Goal: Task Accomplishment & Management: Manage account settings

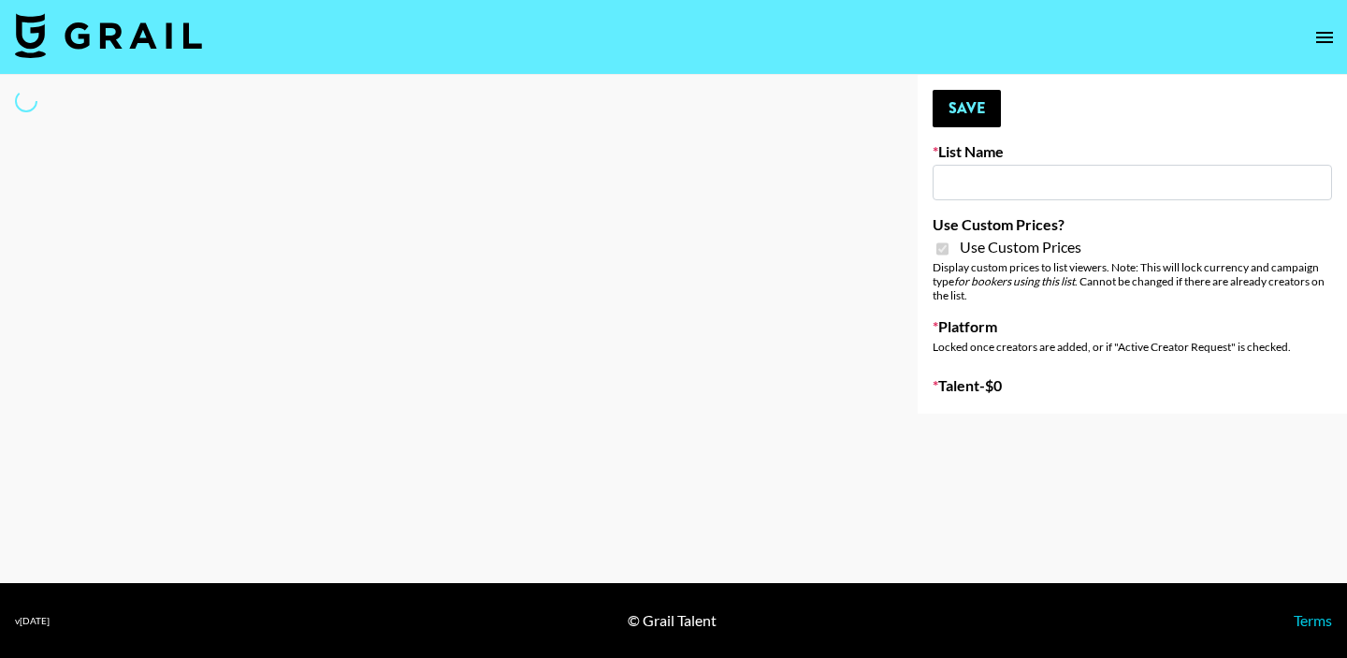
type input "Soapbox Nanos"
checkbox input "true"
select select "Brand"
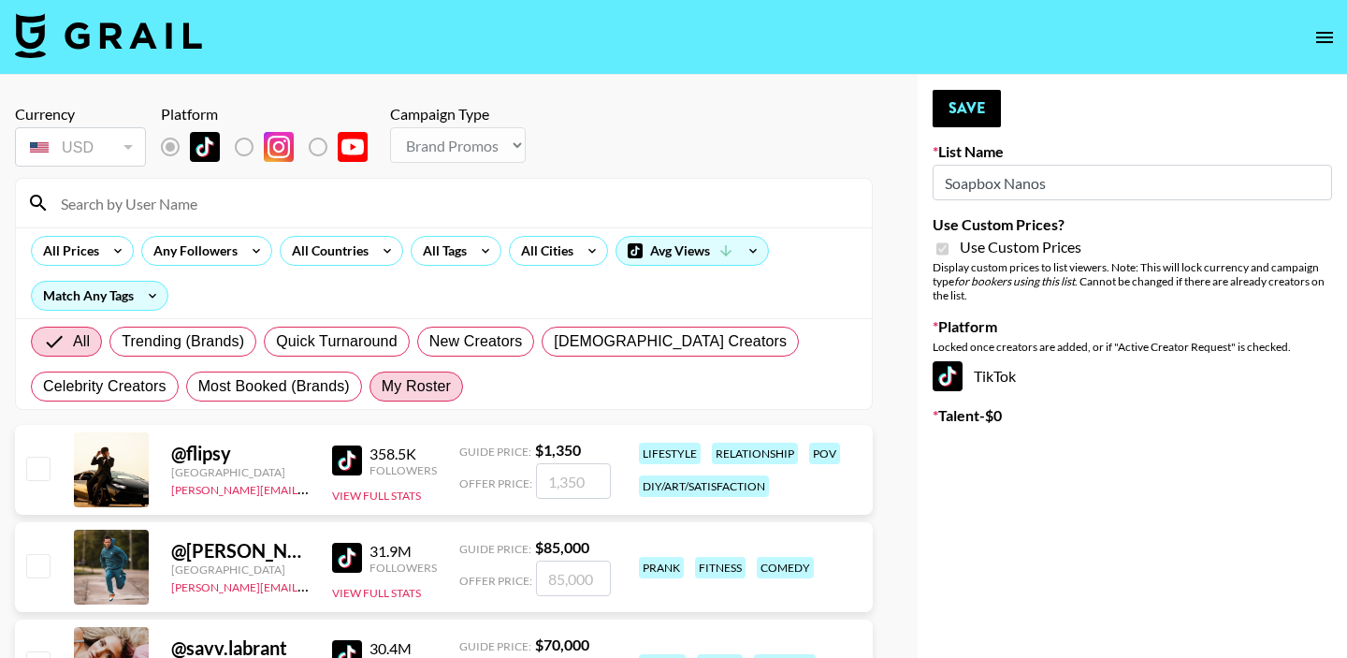
click at [432, 387] on span "My Roster" at bounding box center [416, 386] width 69 height 22
click at [382, 386] on input "My Roster" at bounding box center [382, 386] width 0 height 0
radio input "true"
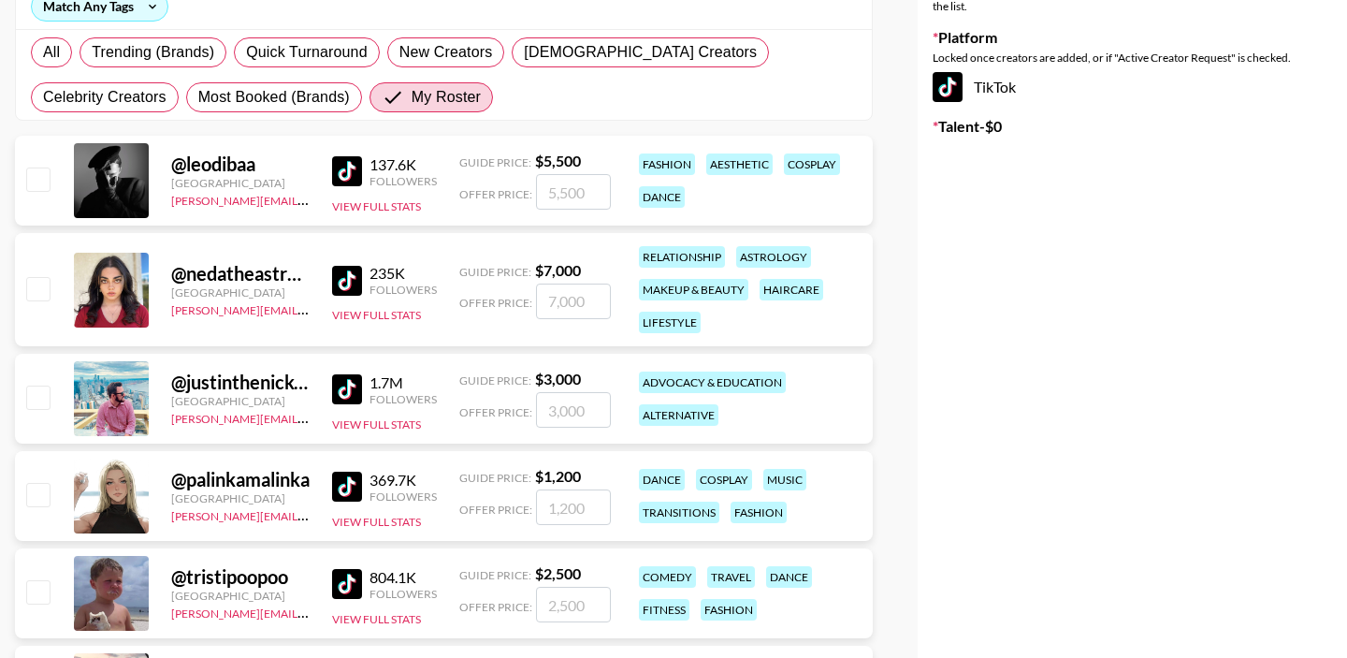
scroll to position [464, 0]
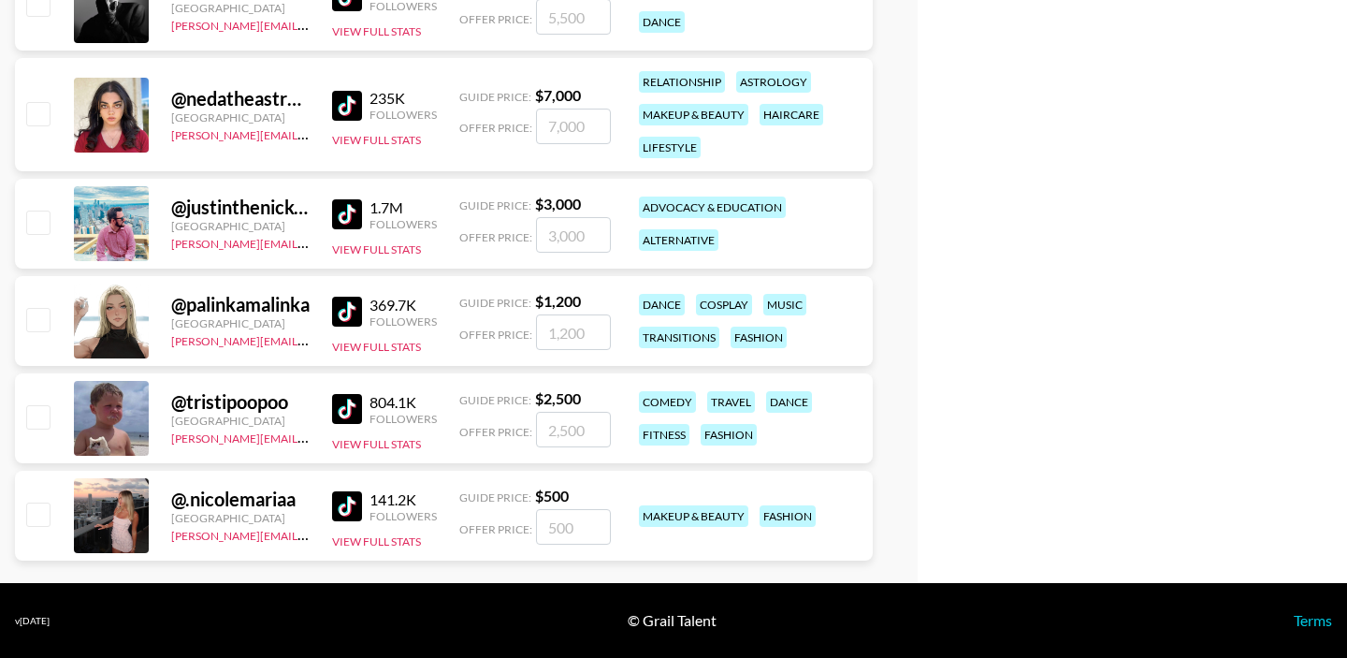
click at [41, 511] on input "checkbox" at bounding box center [37, 513] width 22 height 22
checkbox input "true"
drag, startPoint x: 576, startPoint y: 523, endPoint x: 540, endPoint y: 523, distance: 36.5
click at [541, 523] on input "500" at bounding box center [573, 527] width 75 height 36
type input "300"
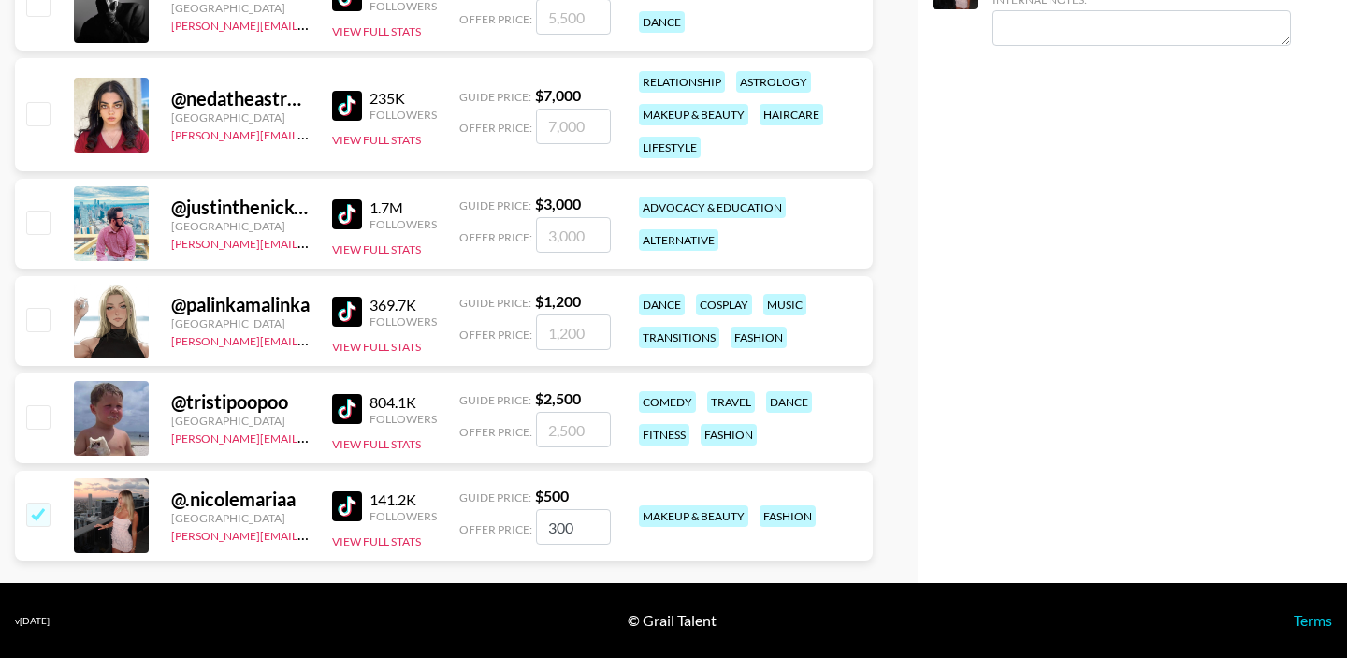
click at [942, 495] on div "Your changes have been saved! Save List Name Soapbox Nanos Use Custom Prices? U…" at bounding box center [1132, 97] width 429 height 972
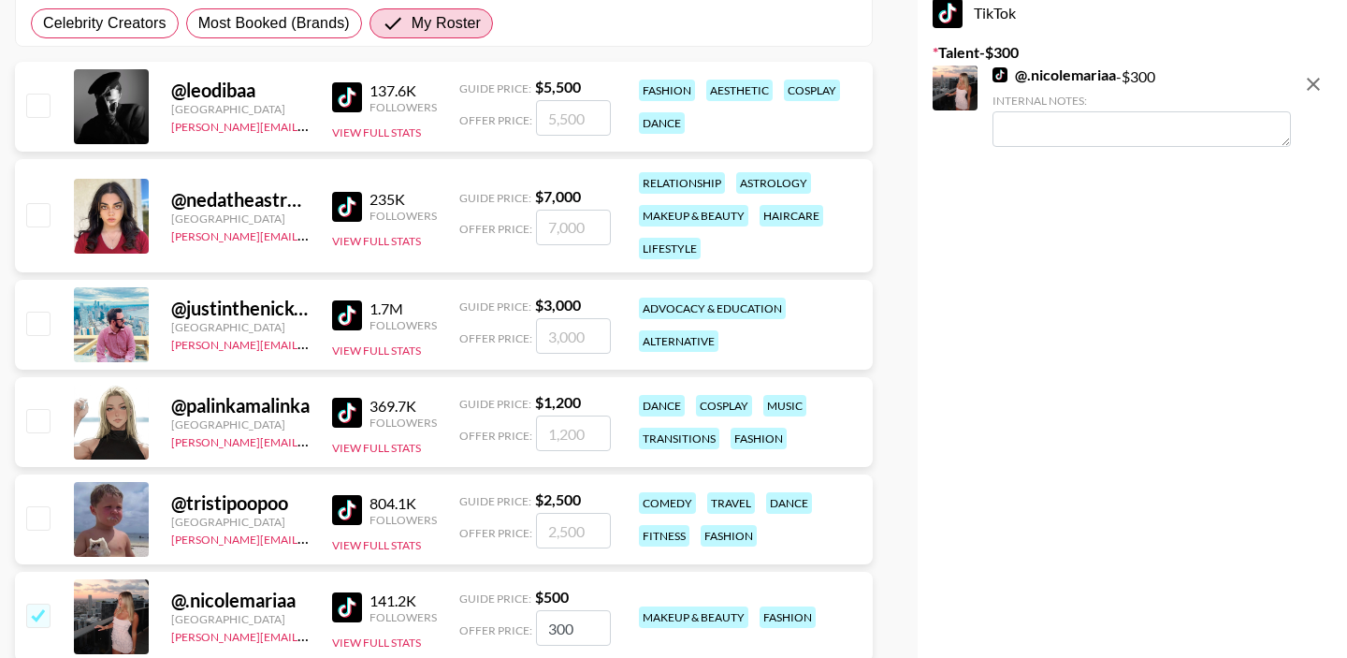
scroll to position [0, 0]
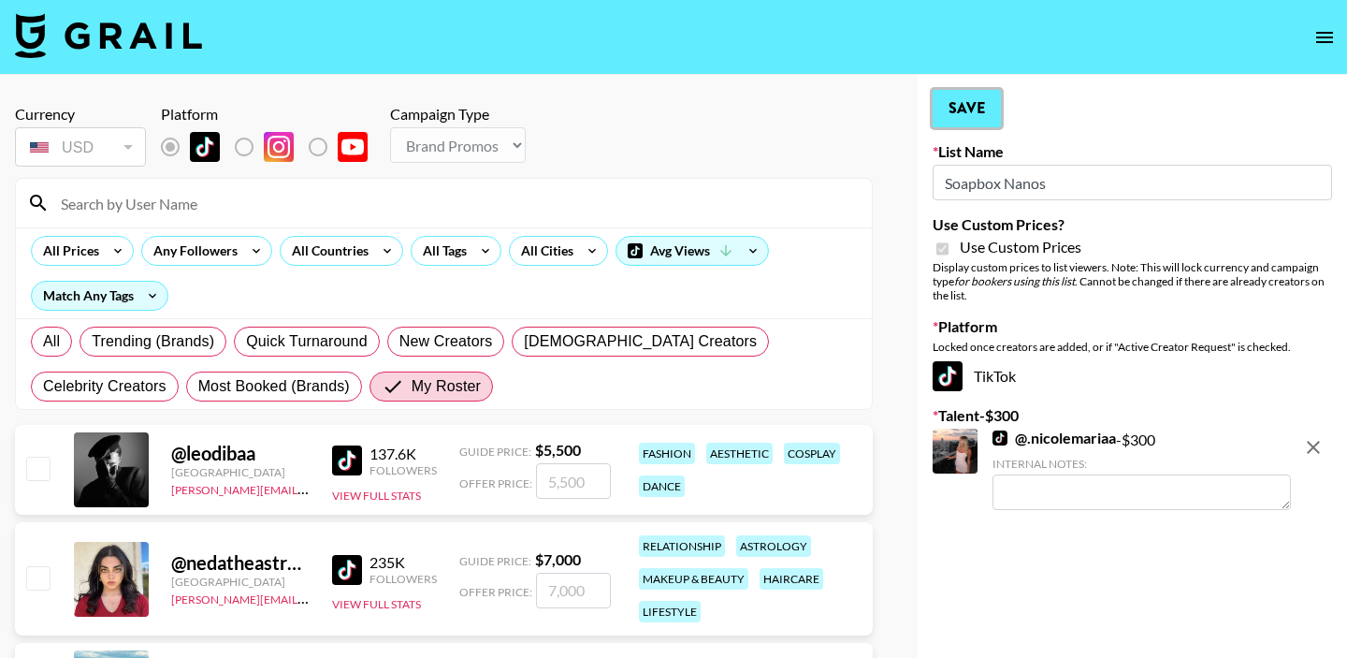
click at [980, 123] on button "Save" at bounding box center [967, 108] width 68 height 37
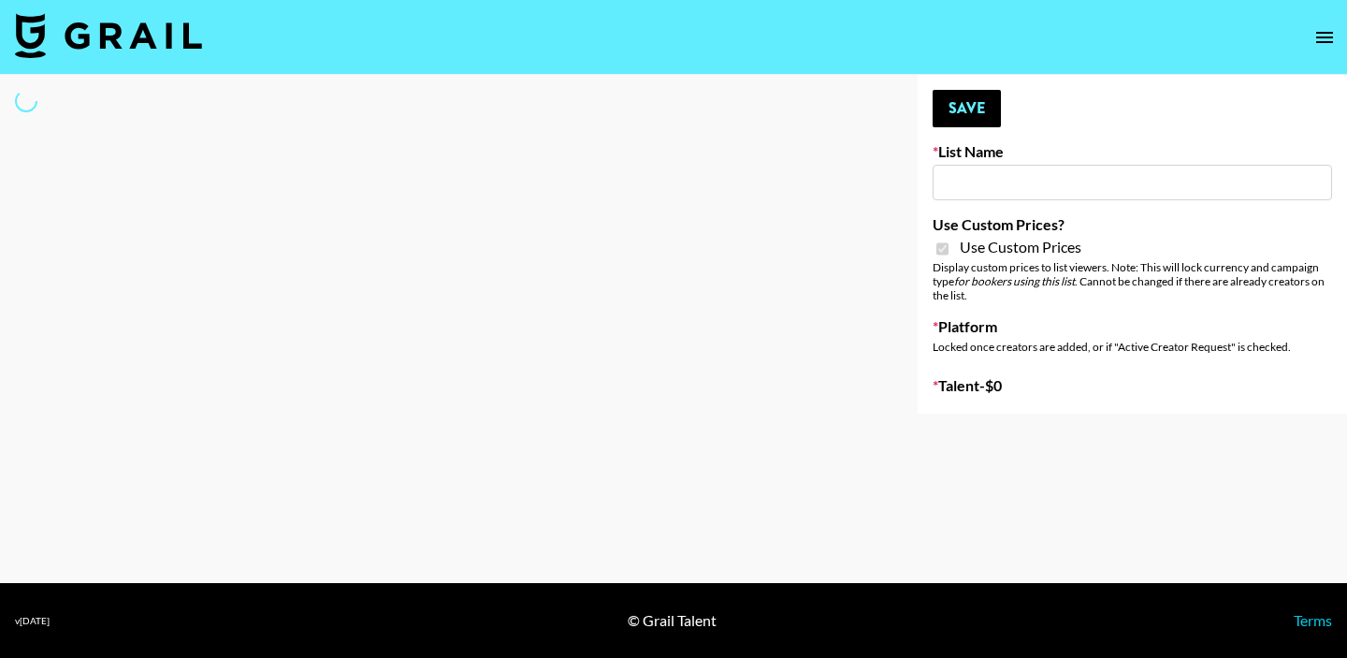
type input "D&B"
checkbox input "true"
select select "Brand"
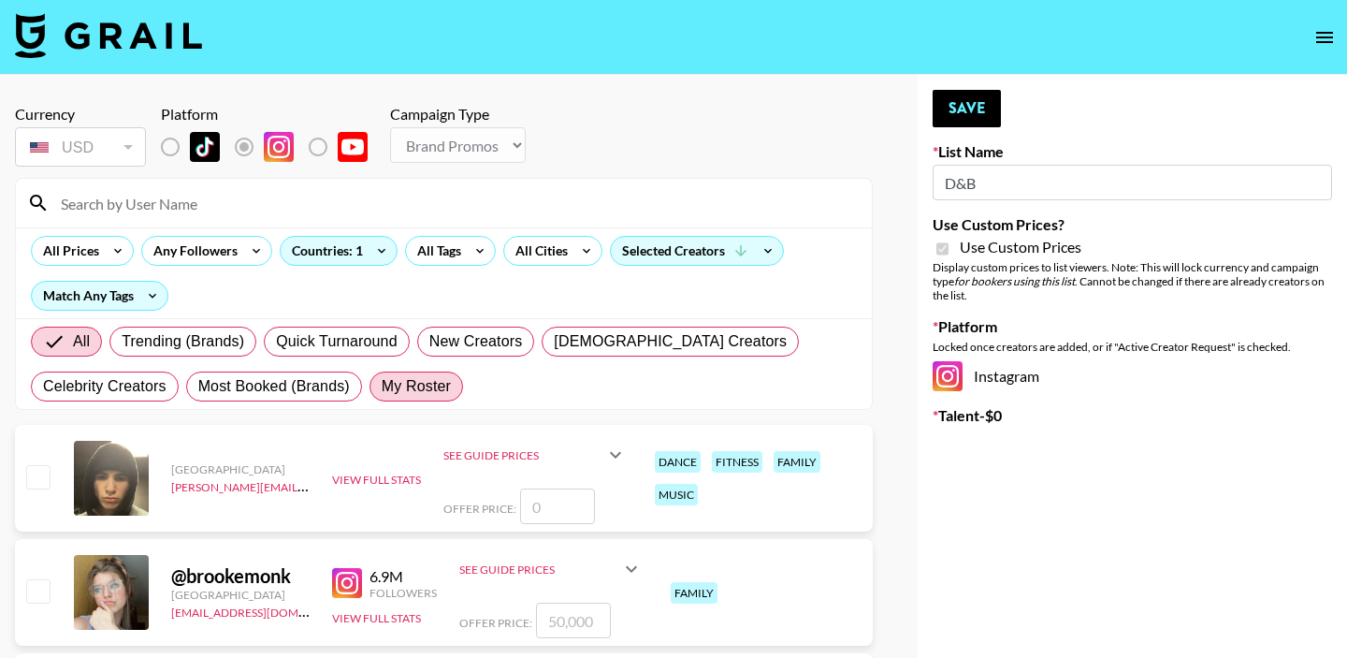
click at [421, 385] on span "My Roster" at bounding box center [416, 386] width 69 height 22
click at [382, 386] on input "My Roster" at bounding box center [382, 386] width 0 height 0
radio input "true"
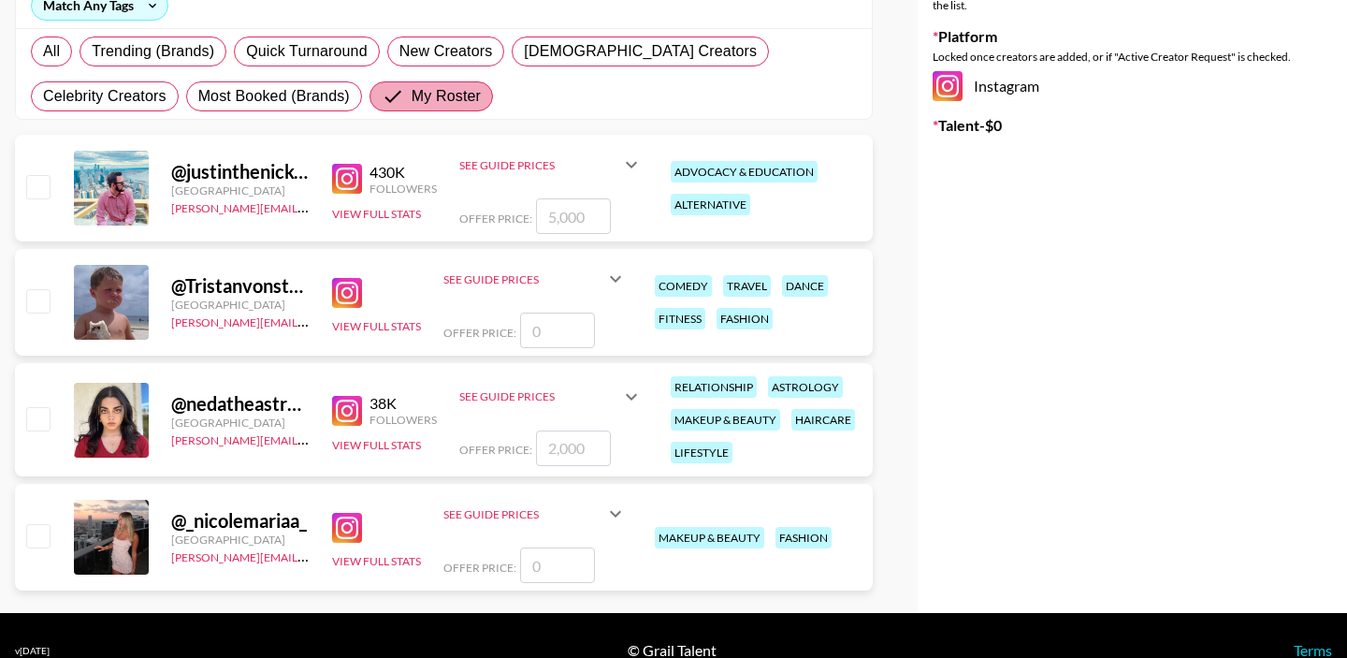
scroll to position [320, 0]
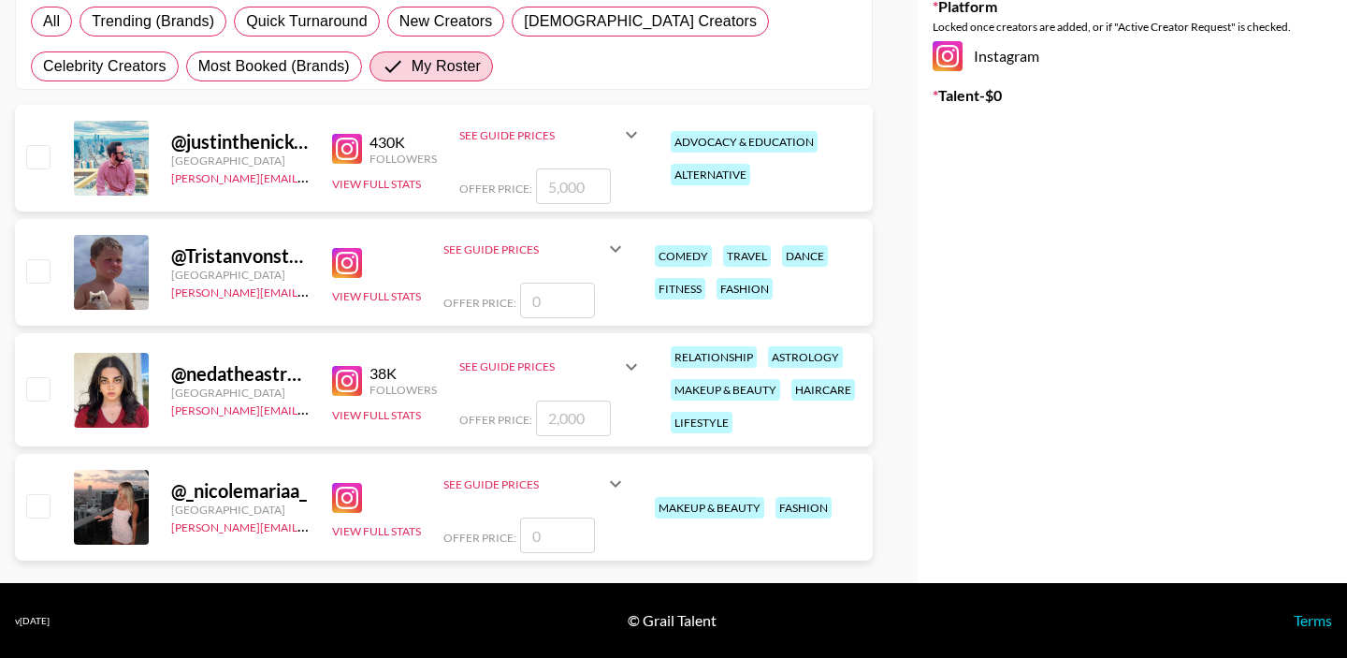
click at [37, 279] on input "checkbox" at bounding box center [37, 270] width 22 height 22
click at [47, 253] on div "@ [GEOGRAPHIC_DATA] [PERSON_NAME][EMAIL_ADDRESS][PERSON_NAME][DOMAIN_NAME] View…" at bounding box center [444, 272] width 858 height 107
click at [36, 282] on input "checkbox" at bounding box center [37, 270] width 22 height 22
checkbox input "false"
